Goal: Navigation & Orientation: Find specific page/section

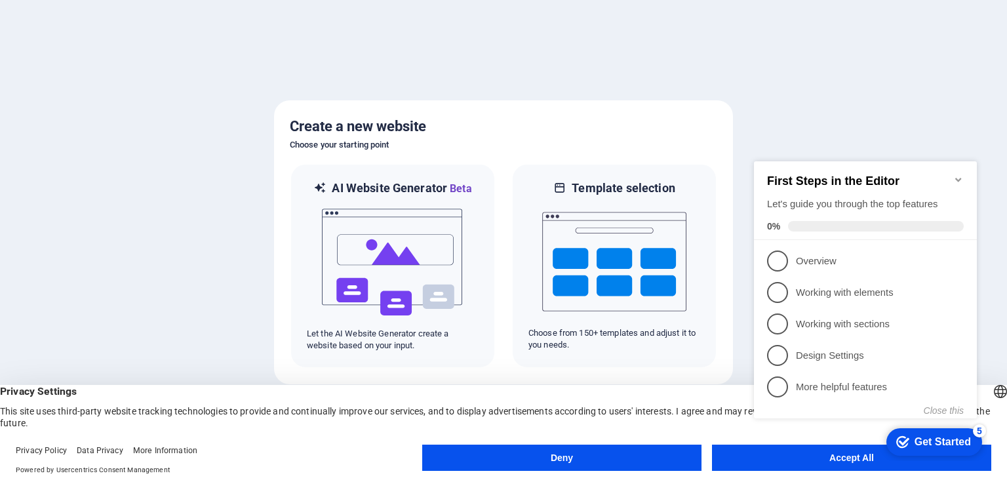
click at [747, 457] on button "Accept All" at bounding box center [851, 457] width 279 height 26
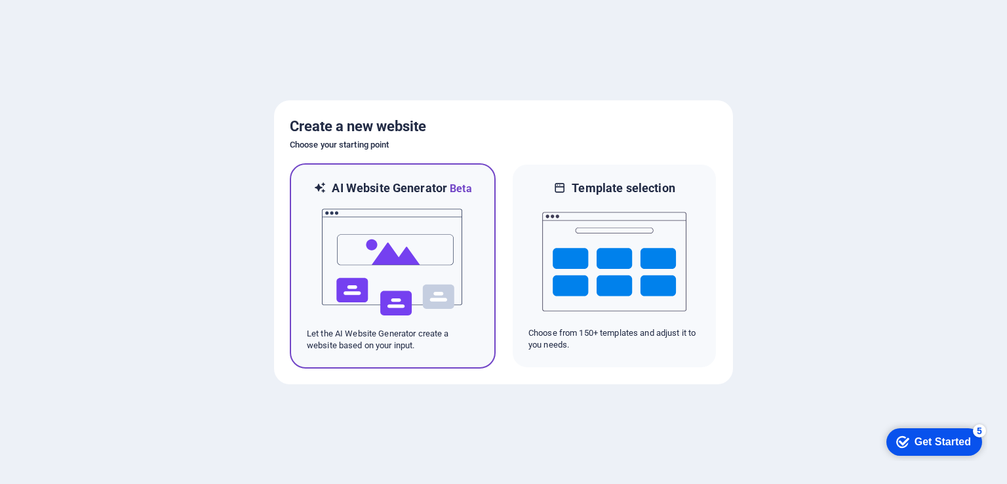
click at [399, 288] on img at bounding box center [393, 262] width 144 height 131
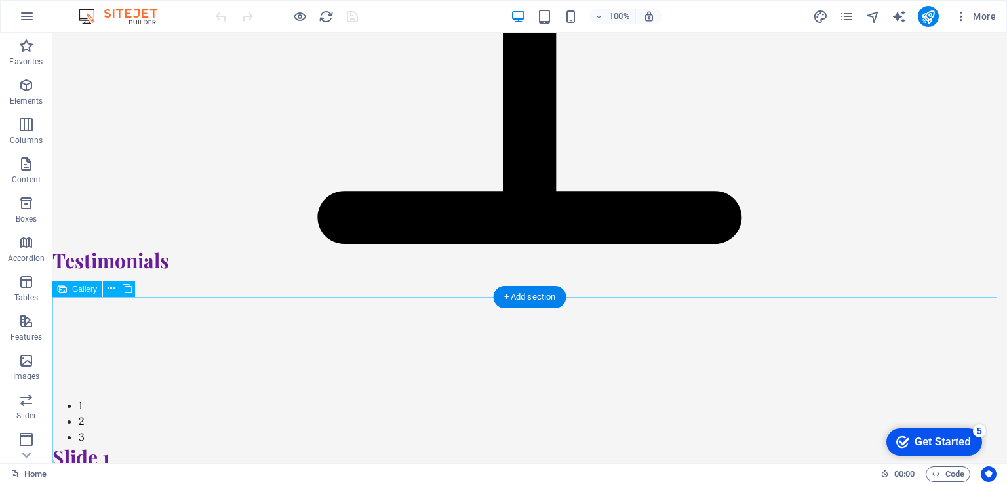
scroll to position [2884, 0]
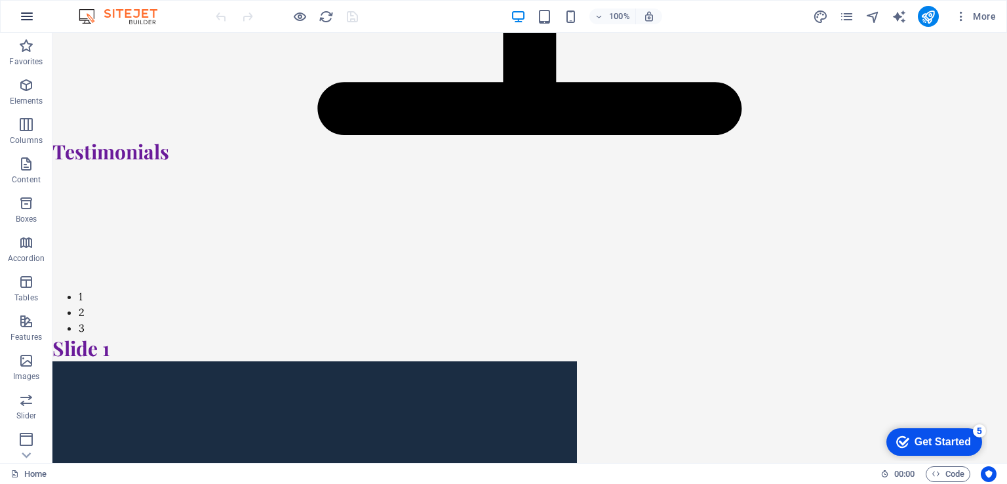
click at [37, 20] on button "button" at bounding box center [26, 16] width 31 height 31
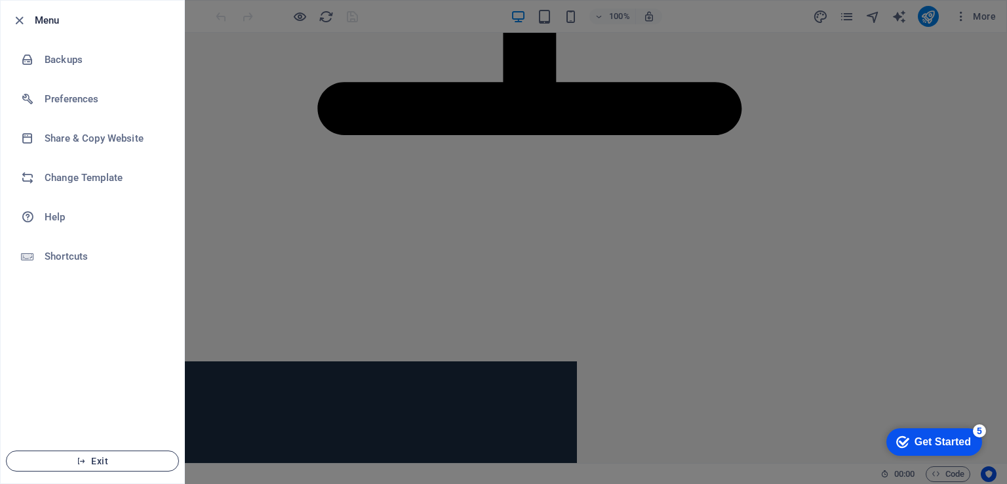
click at [106, 464] on span "Exit" at bounding box center [92, 461] width 151 height 10
